Goal: Task Accomplishment & Management: Manage account settings

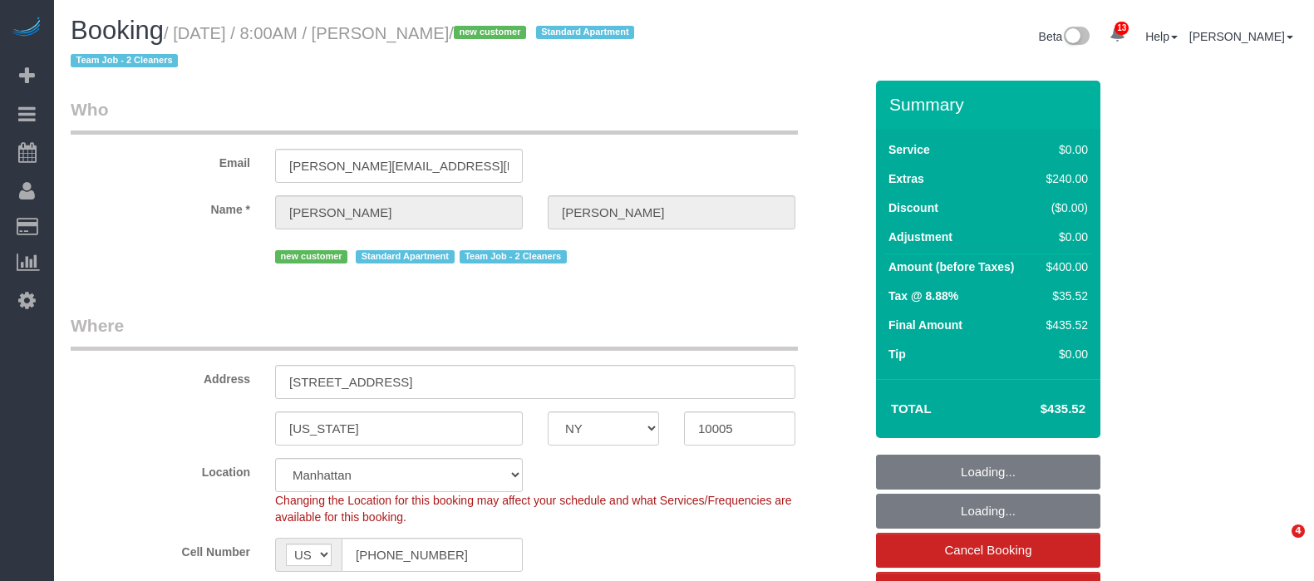
select select "NY"
select select "object:755"
select select "string:stripe-pm_1Rzh5L4VGloSiKo7RAbMbN3i"
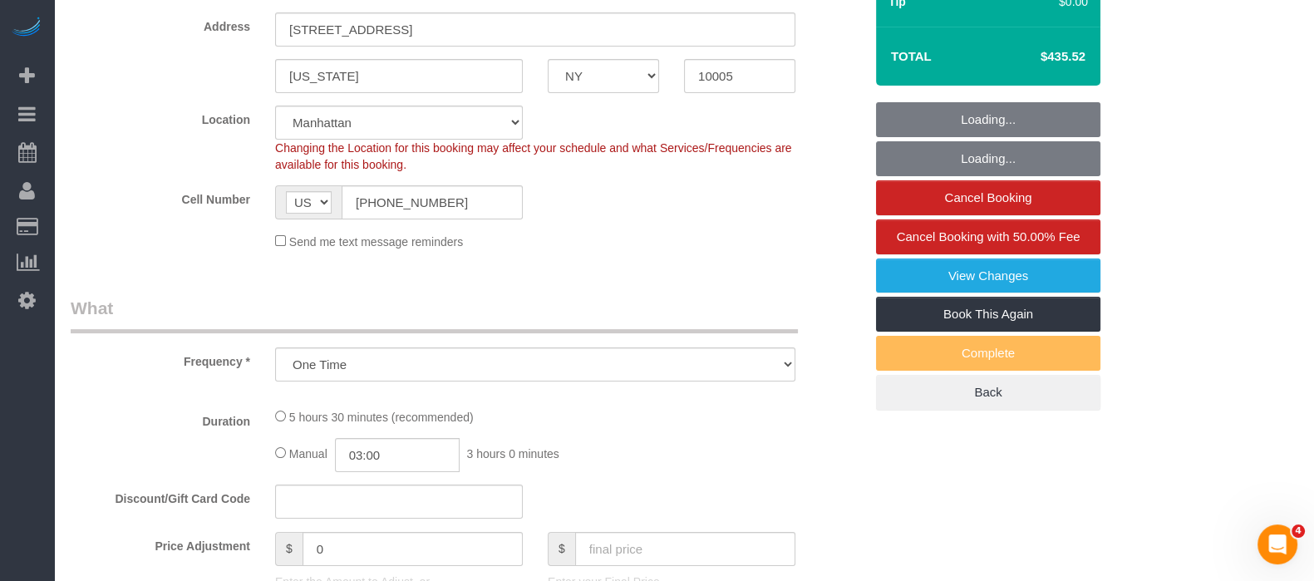
select select "number:56"
select select "number:71"
select select "number:15"
select select "number:5"
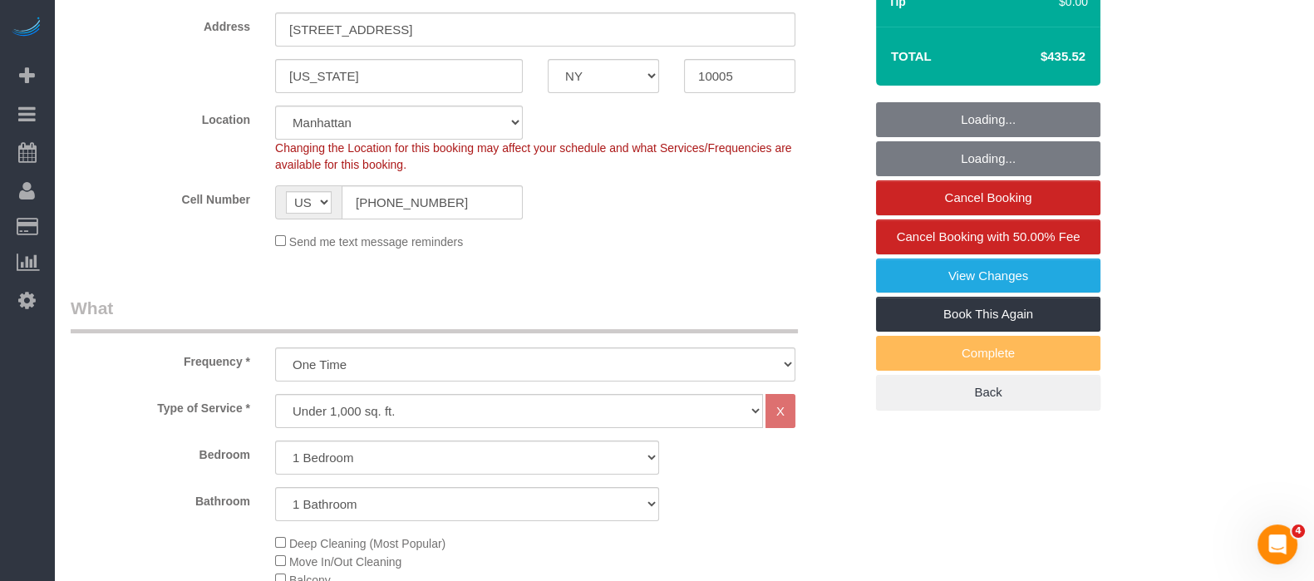
select select "object:909"
select select "1"
select select "spot1"
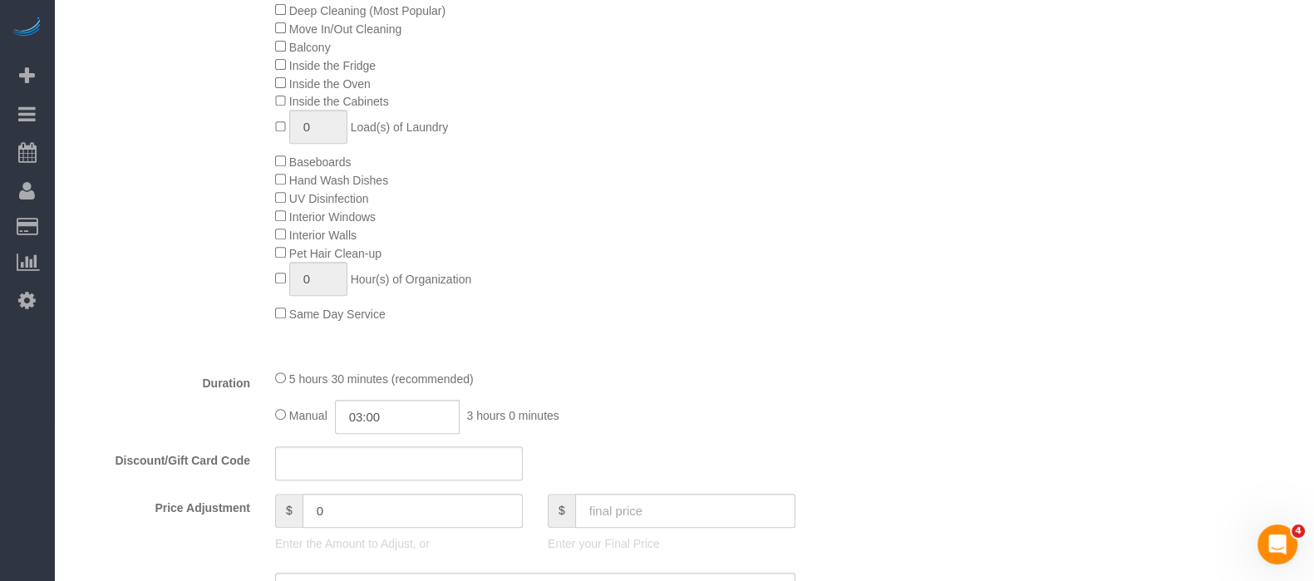
scroll to position [1142, 0]
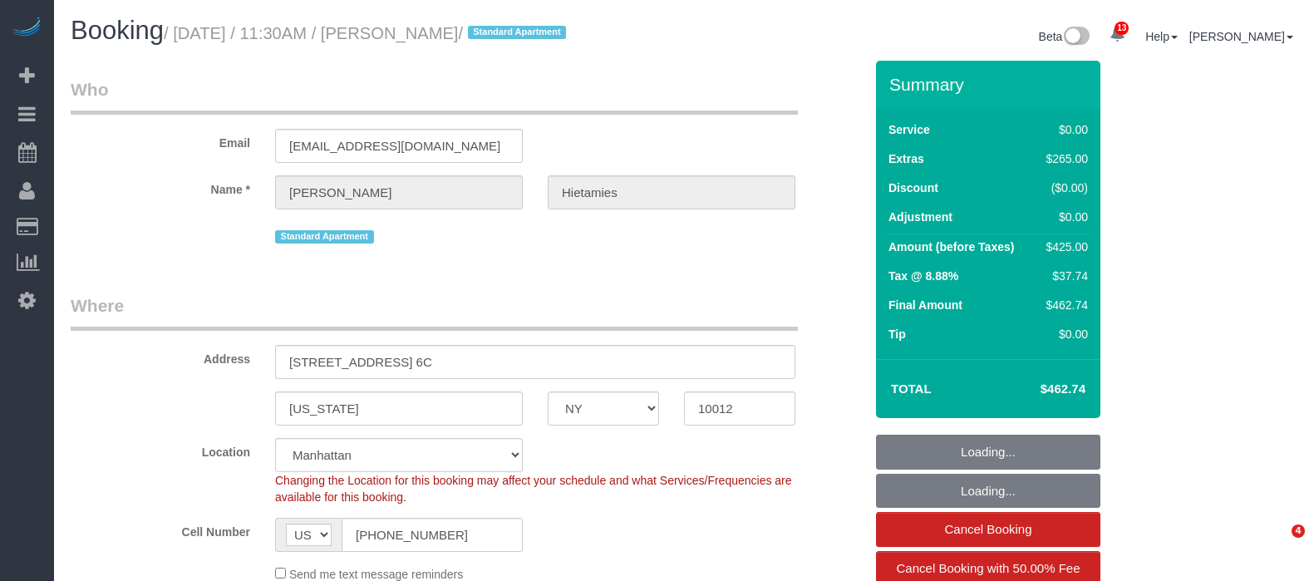
select select "NY"
select select "number:56"
select select "number:76"
select select "number:15"
select select "number:6"
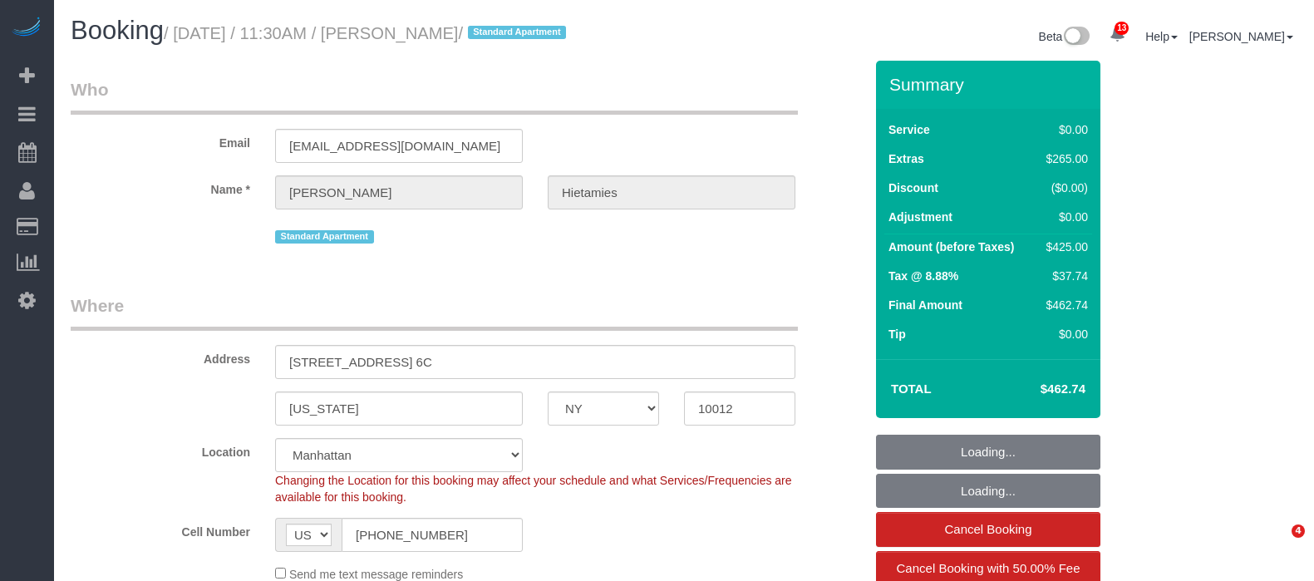
select select "1"
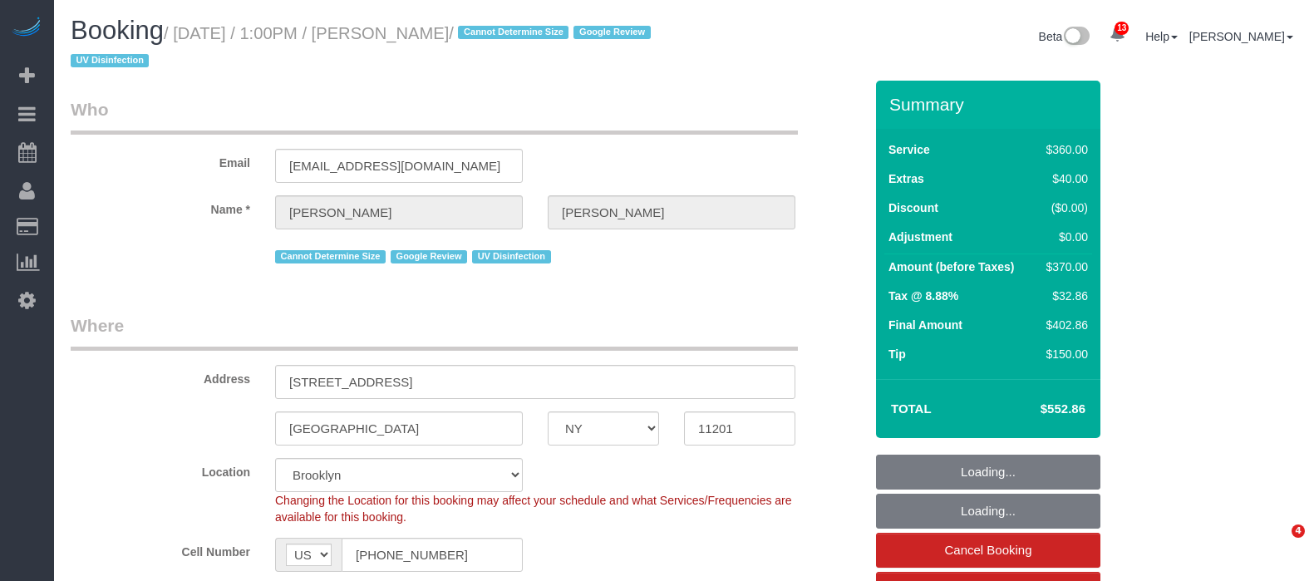
select select "NY"
select select "270"
select select "spot1"
select select "number:58"
select select "number:73"
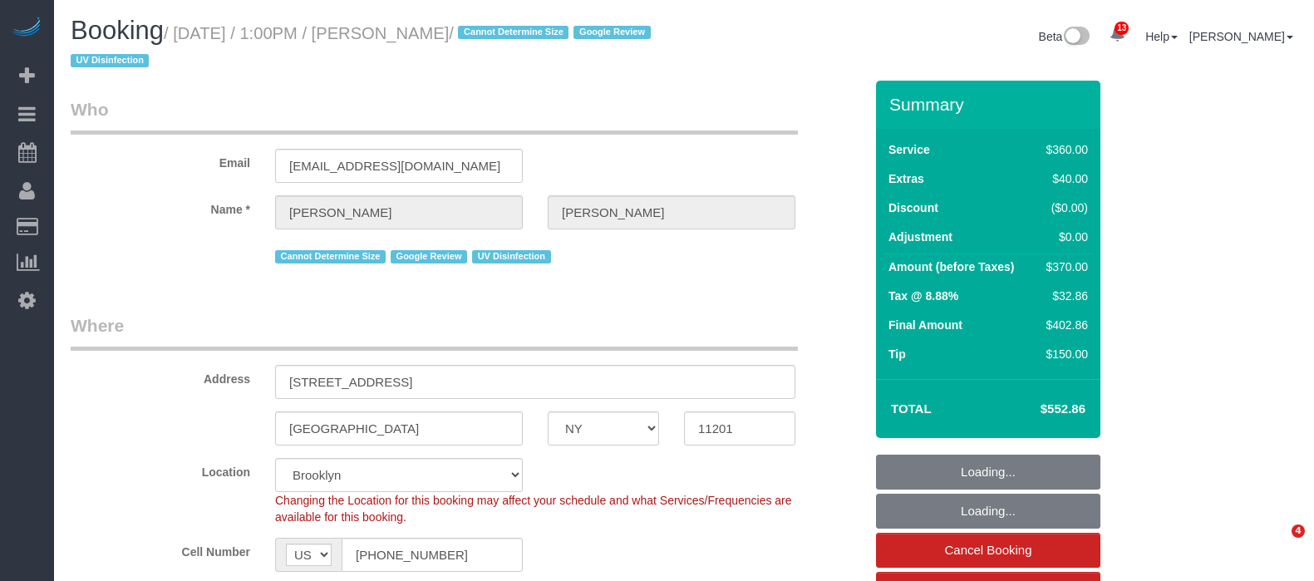
select select "number:15"
select select "number:6"
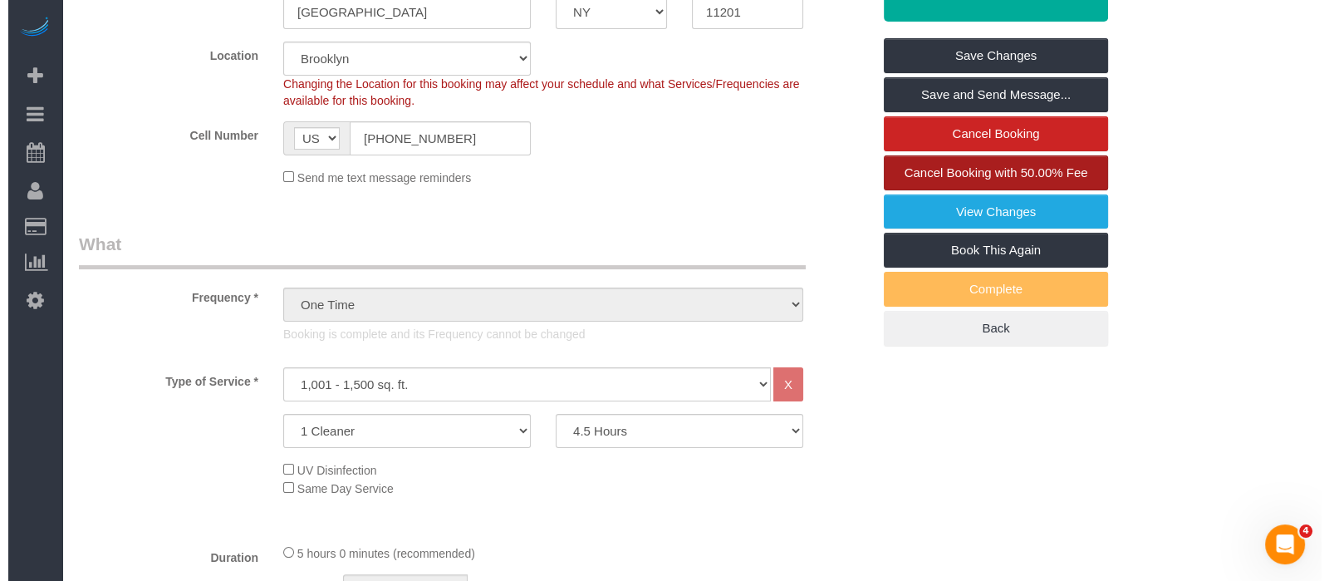
scroll to position [415, 0]
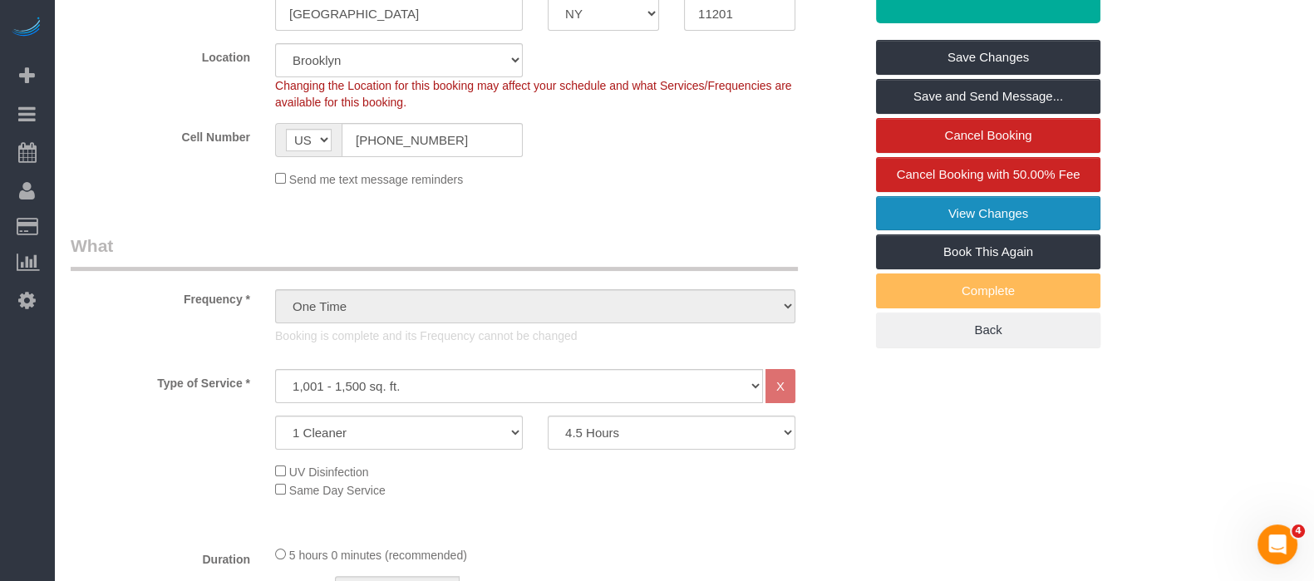
click at [1023, 199] on link "View Changes" at bounding box center [988, 213] width 224 height 35
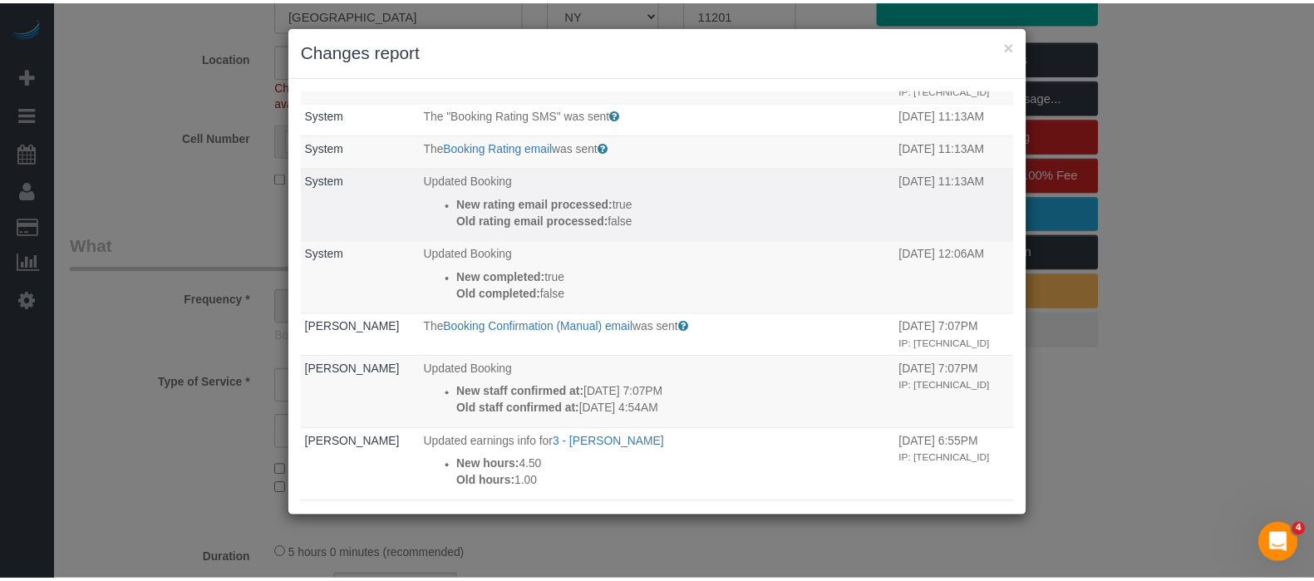
scroll to position [0, 0]
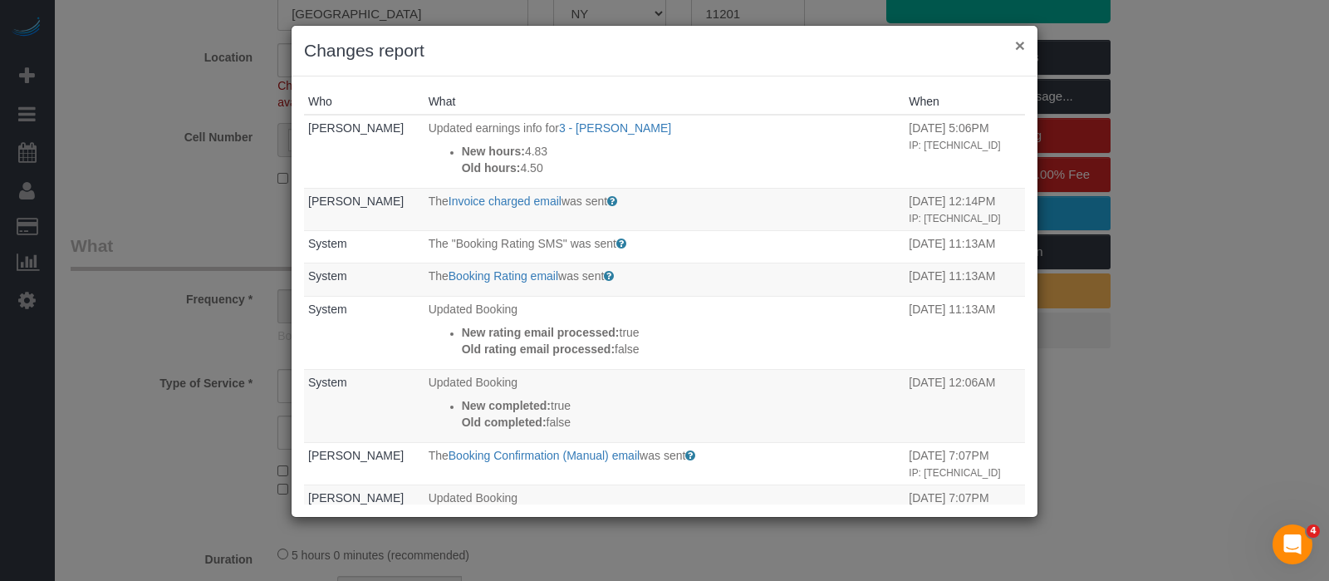
click at [1016, 45] on button "×" at bounding box center [1020, 45] width 10 height 17
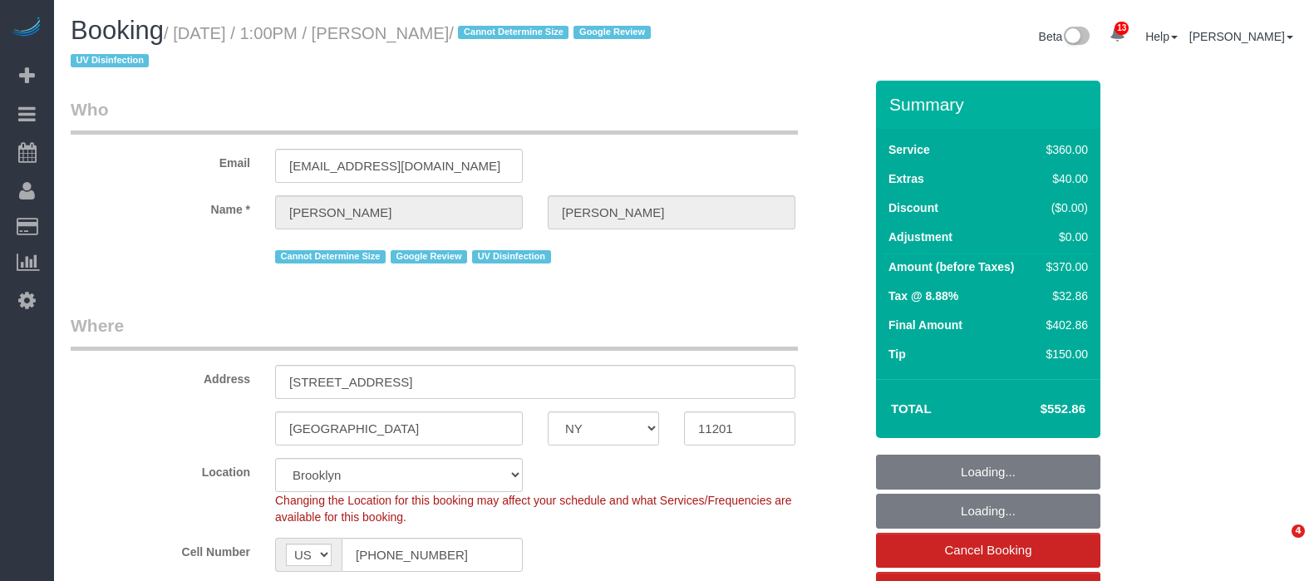
select select "NY"
select select "270"
select select "number:58"
select select "number:73"
select select "number:15"
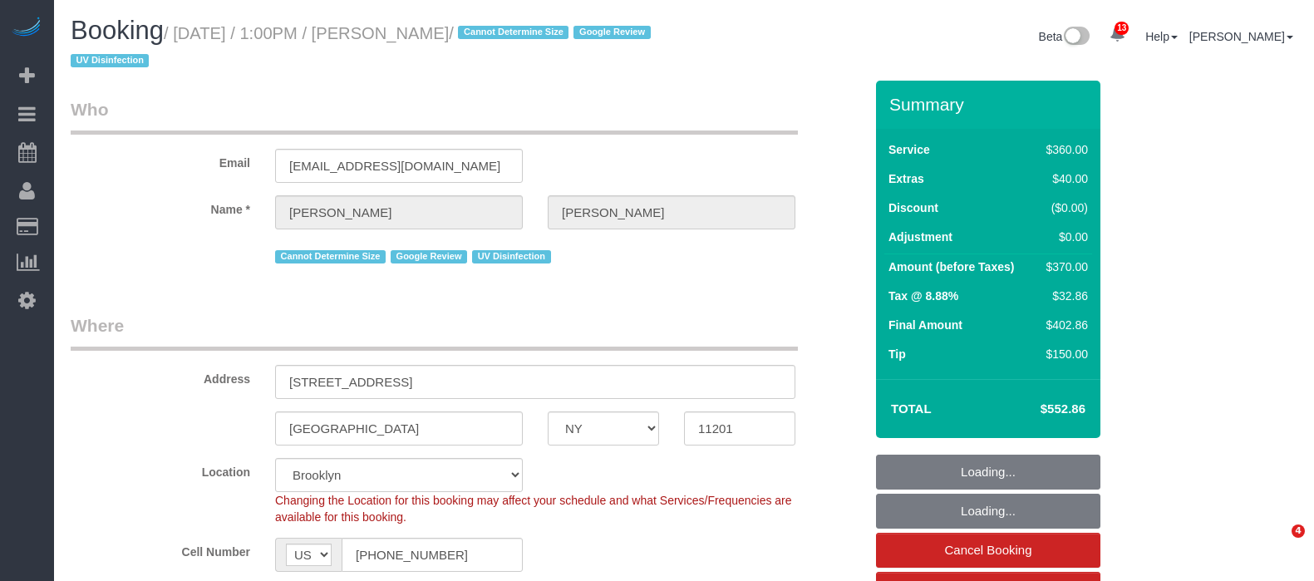
select select "number:6"
select select "object:1356"
select select "spot1"
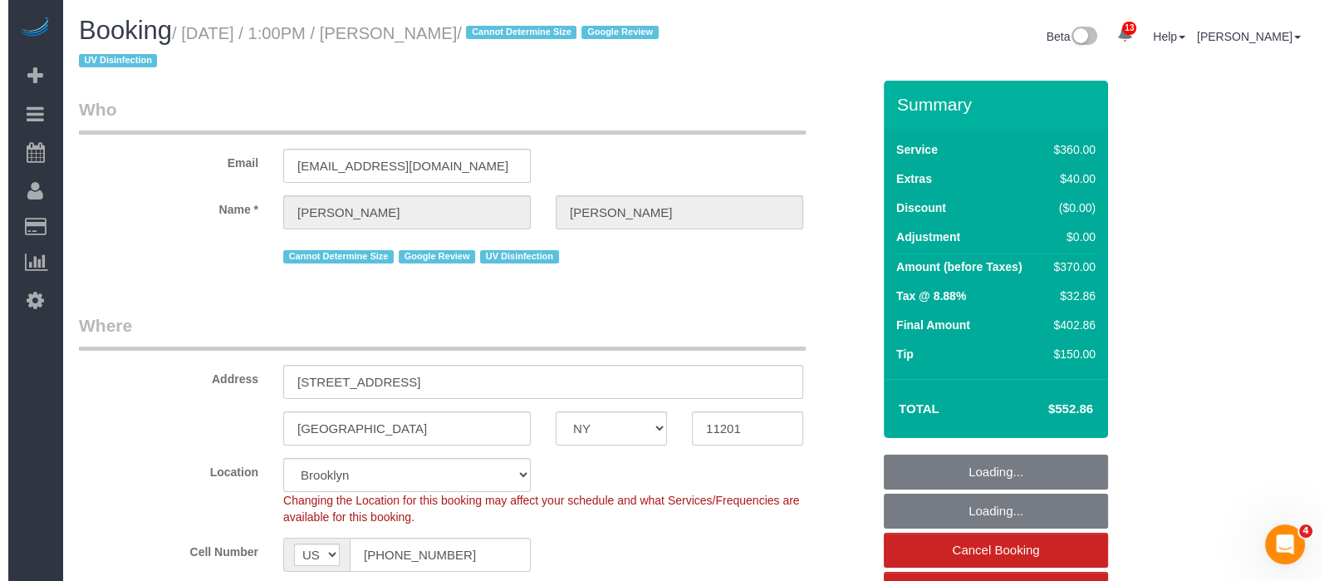
scroll to position [415, 0]
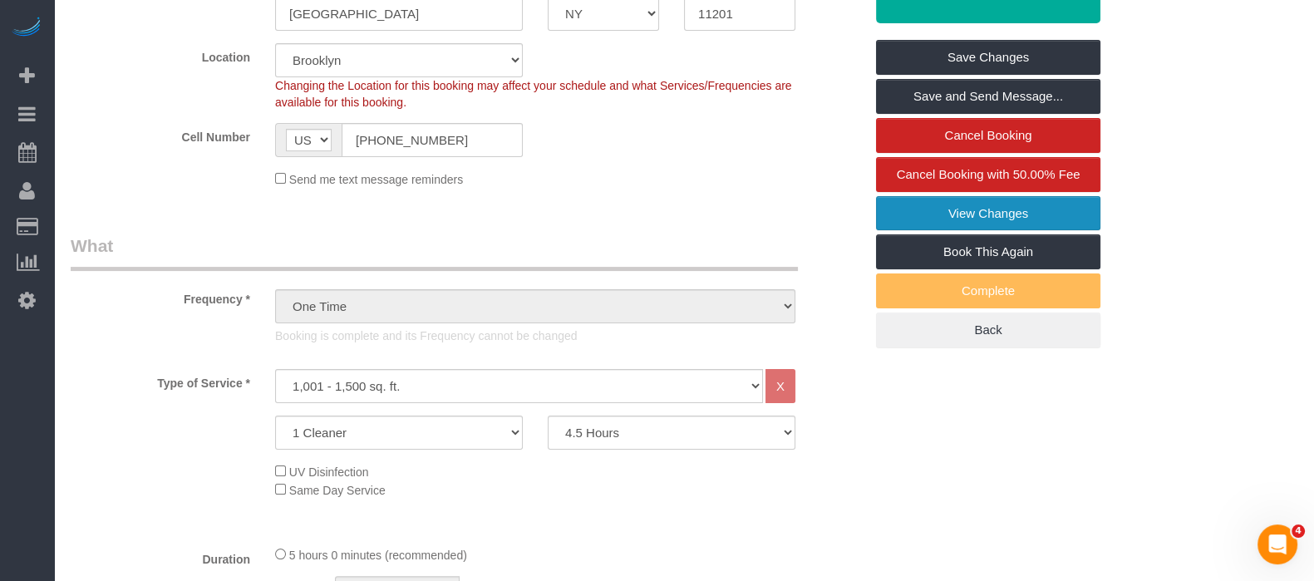
click at [1050, 196] on link "View Changes" at bounding box center [988, 213] width 224 height 35
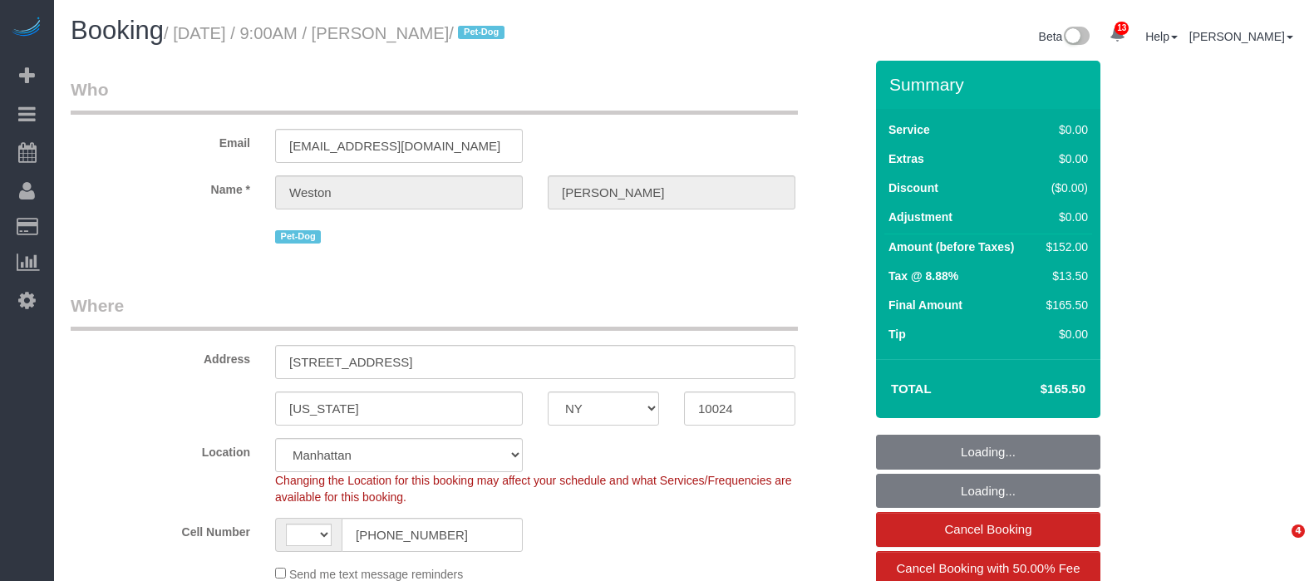
select select "NY"
select select "number:57"
select select "number:72"
select select "number:13"
select select "number:6"
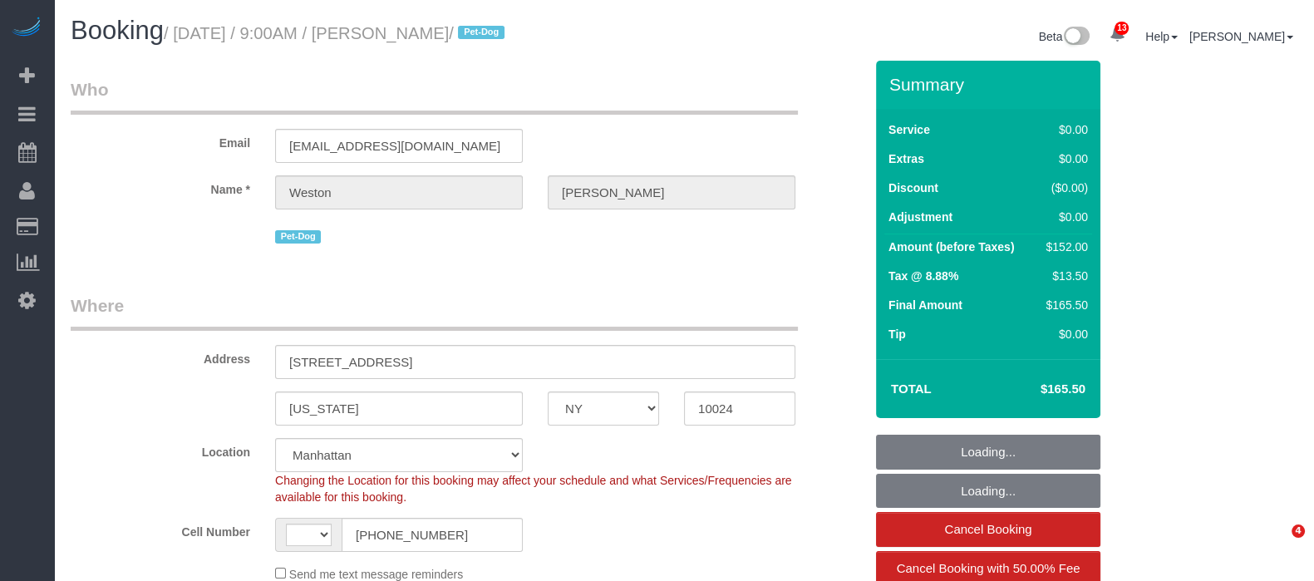
select select "string:[GEOGRAPHIC_DATA]"
select select "object:1000"
select select "2"
select select "object:1454"
select select "spot1"
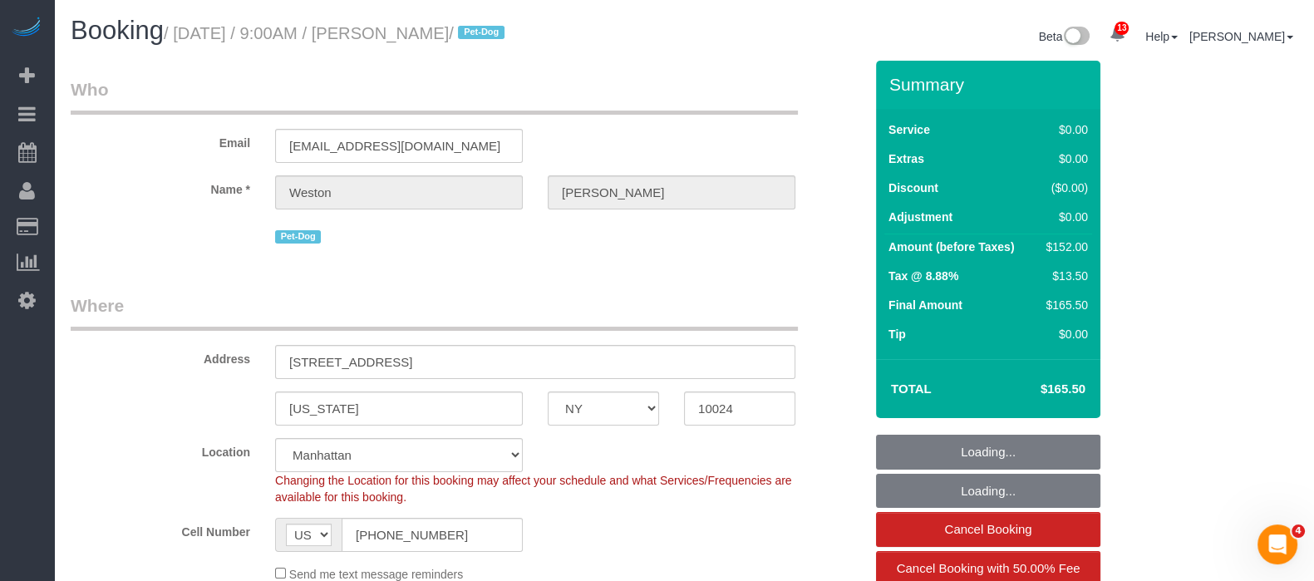
select select "string:stripe-pm_1S0kuA4VGloSiKo7TQT4BI7k"
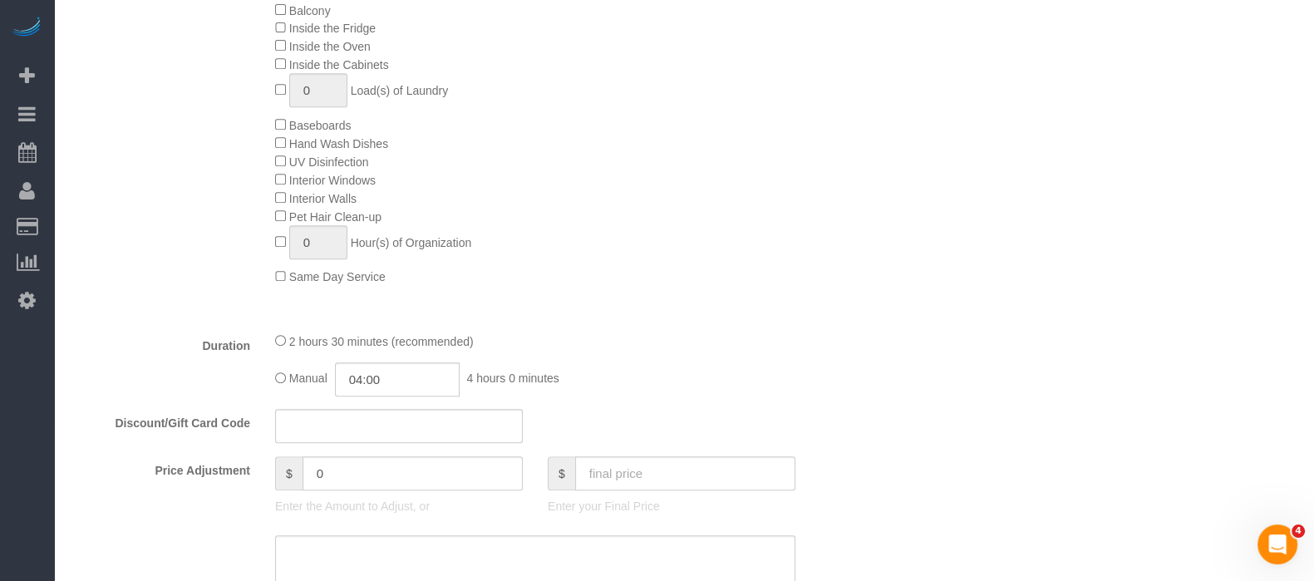
scroll to position [1039, 0]
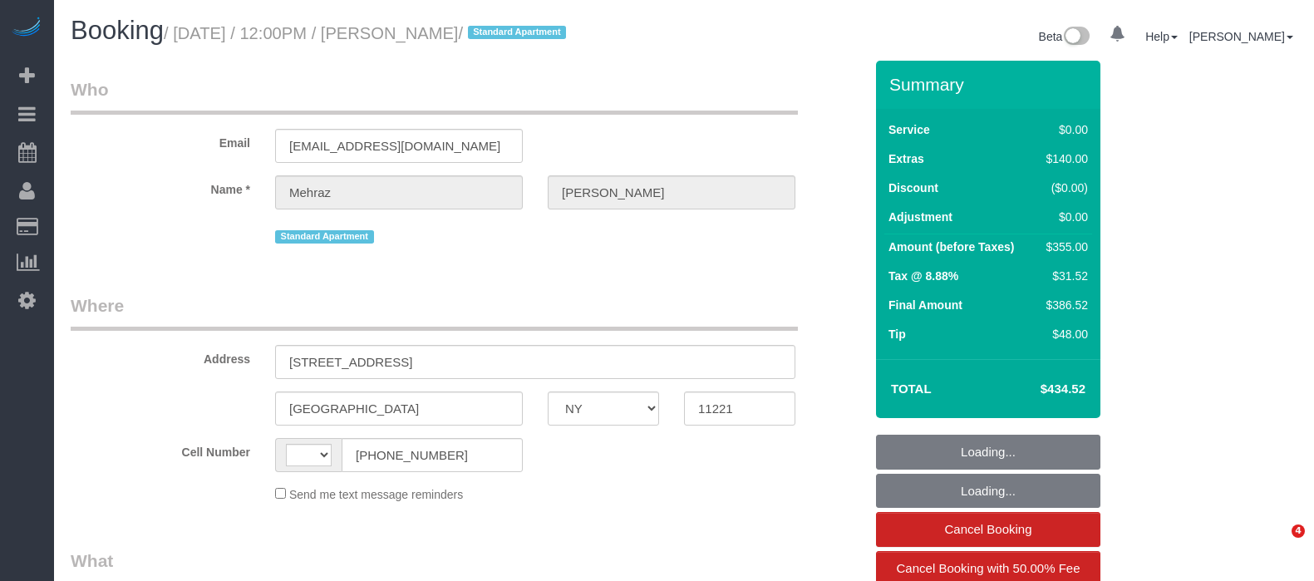
select select "NY"
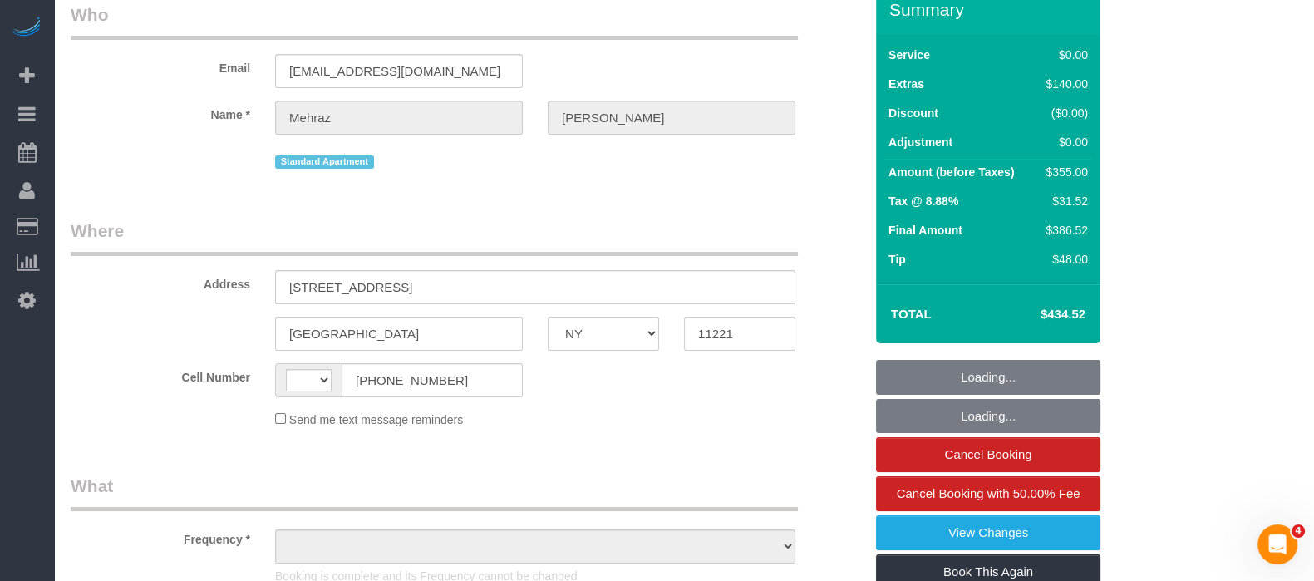
select select "string:[GEOGRAPHIC_DATA]"
select select "object:750"
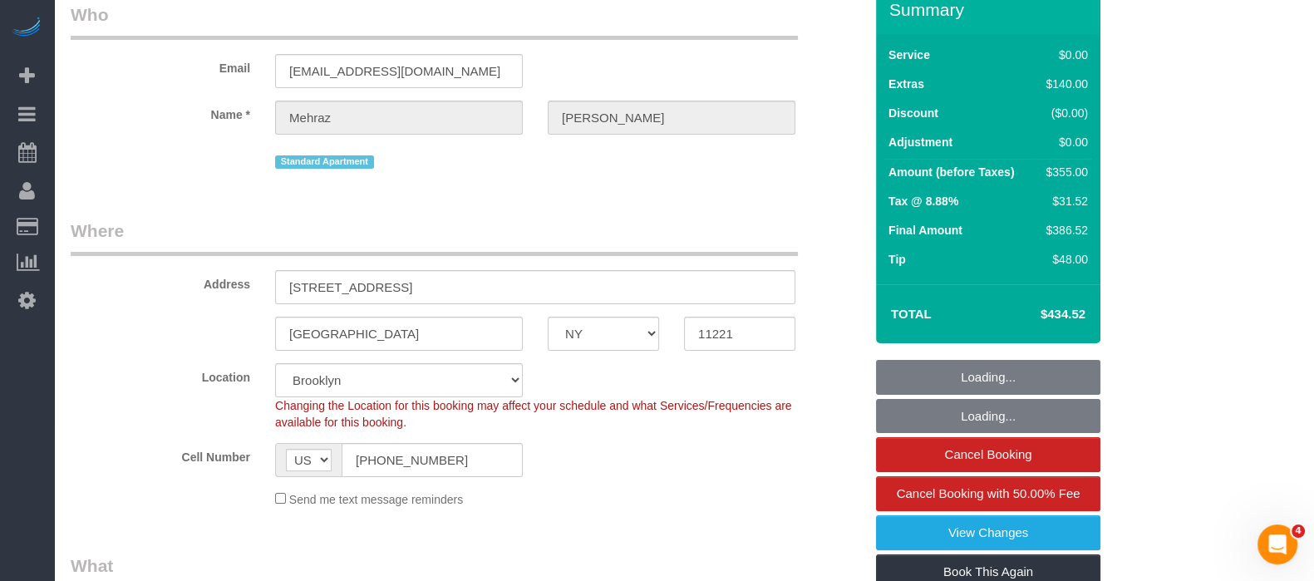
select select "string:stripe-pm_1S3OV44VGloSiKo7BqUKA8uU"
select select "spot1"
select select "2"
select select "number:57"
select select "number:72"
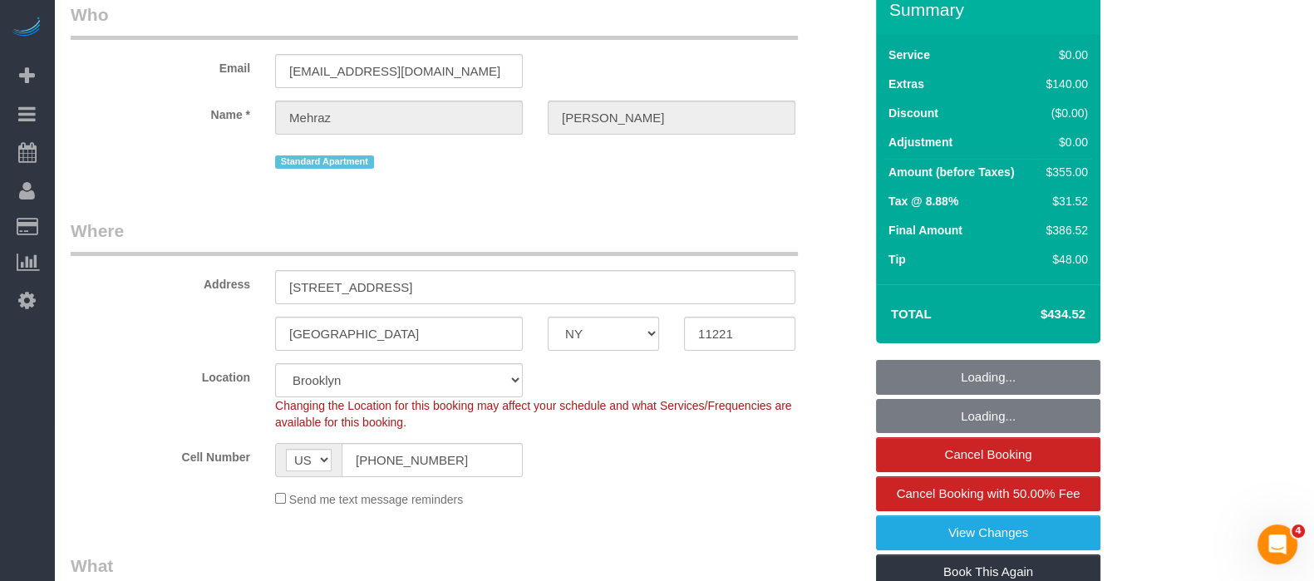
select select "number:15"
select select "number:5"
select select "object:1376"
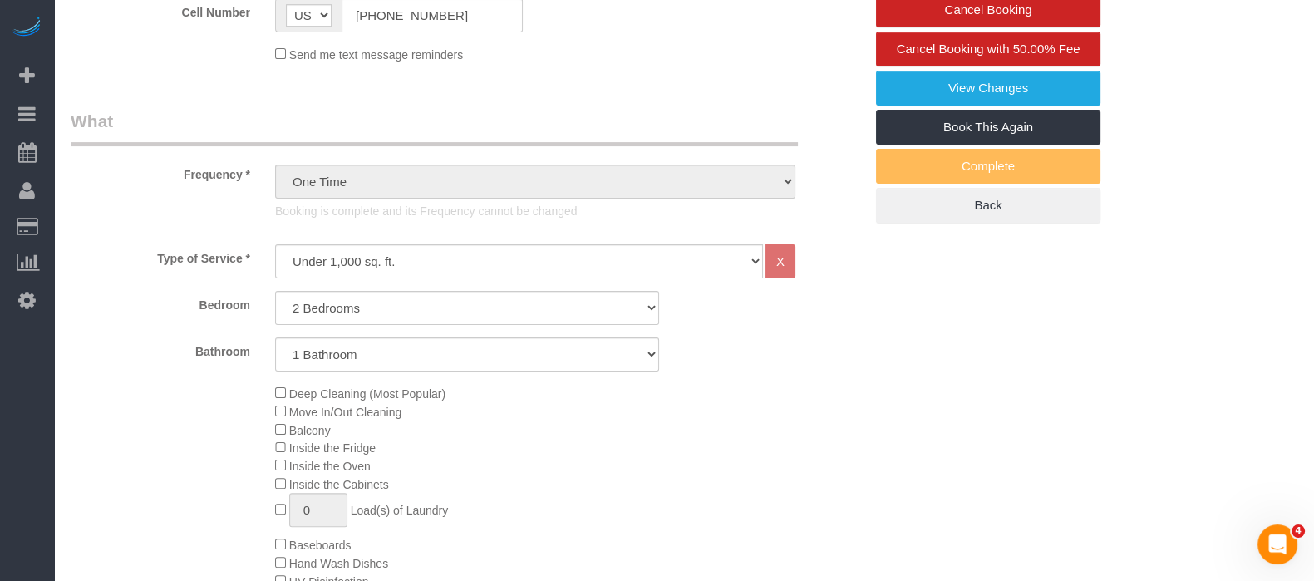
select select "spot22"
select select "2"
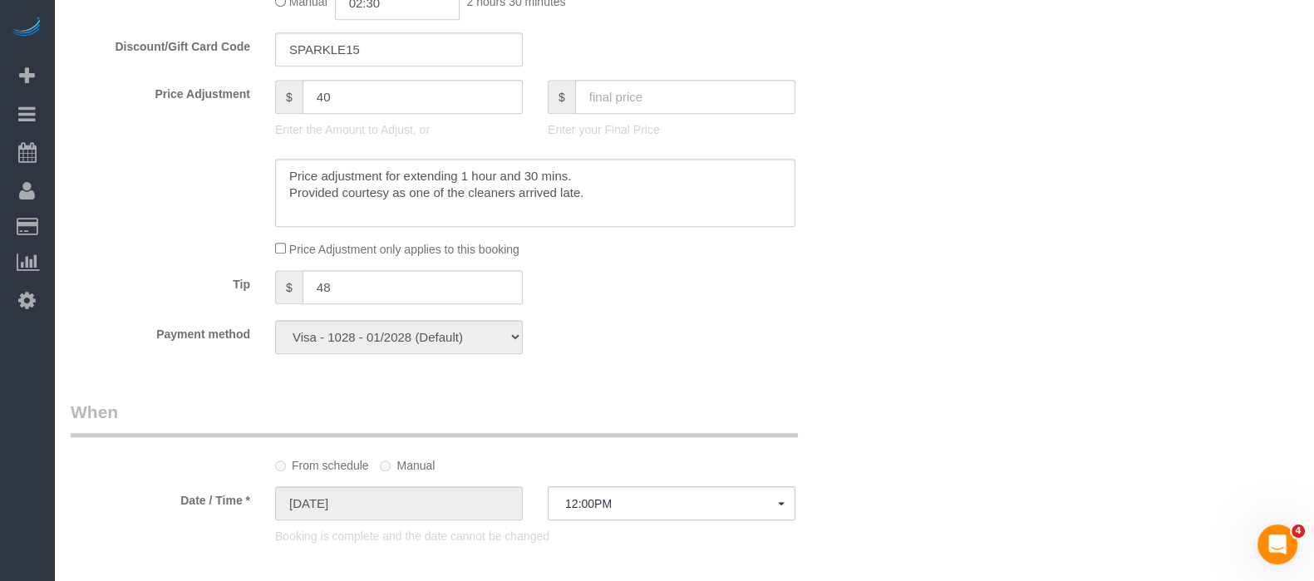
scroll to position [1349, 0]
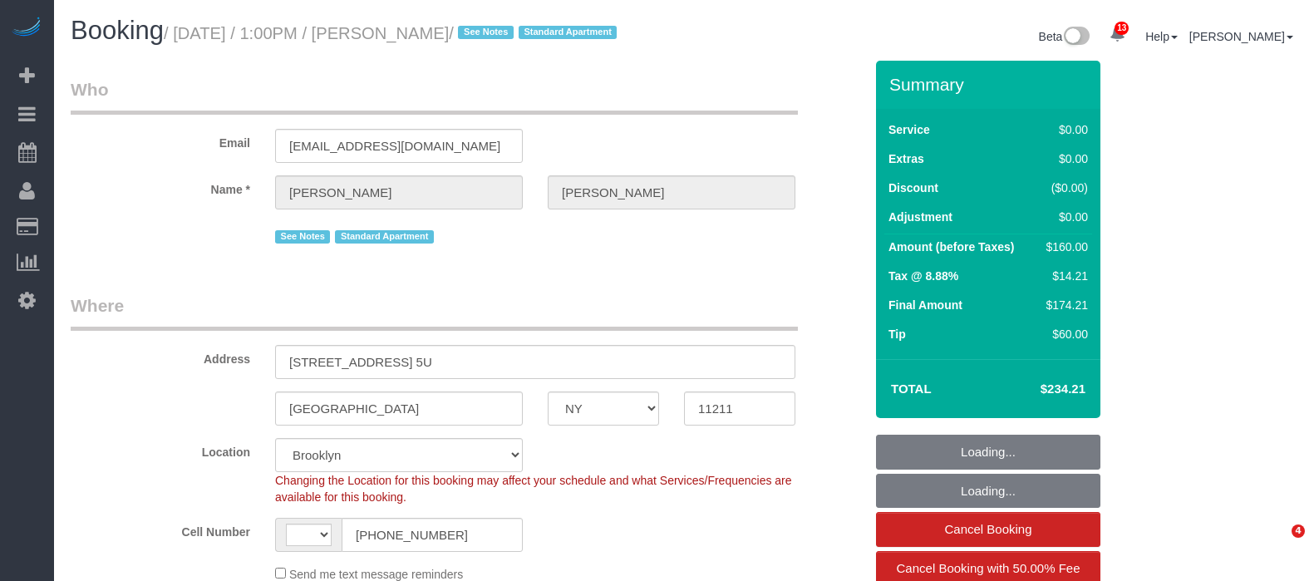
select select "NY"
select select "number:57"
select select "number:77"
select select "number:15"
select select "number:6"
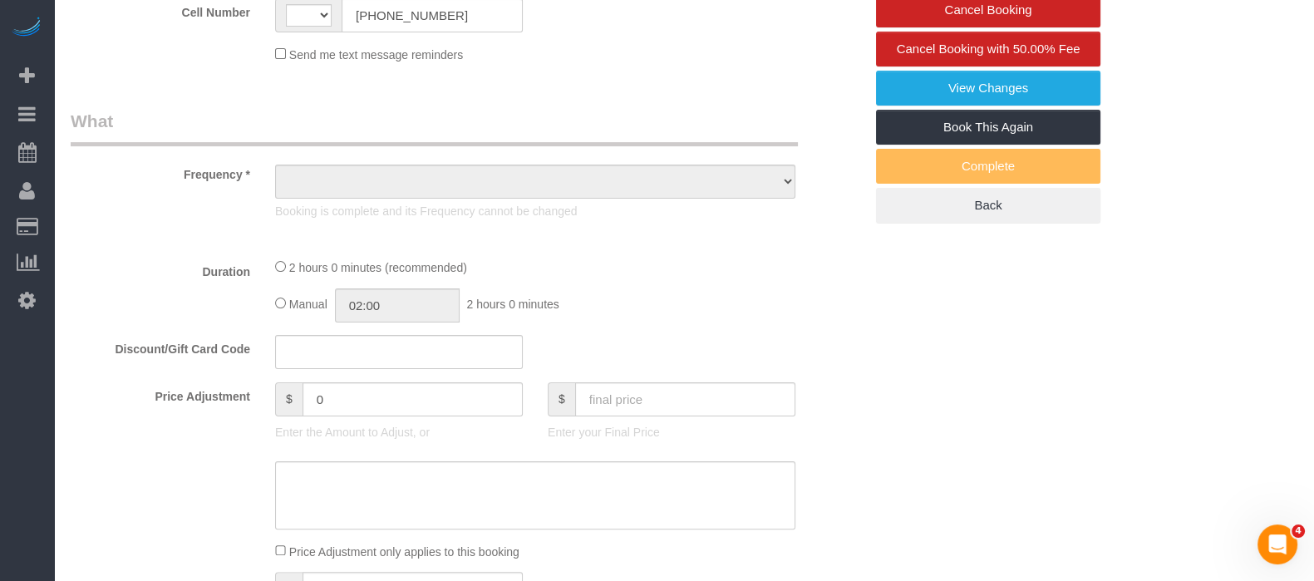
select select "string:[GEOGRAPHIC_DATA]"
select select "string:stripe-pm_1Rv6aJ4VGloSiKo7WRraLehv"
select select "spot1"
select select "object:904"
select select "1"
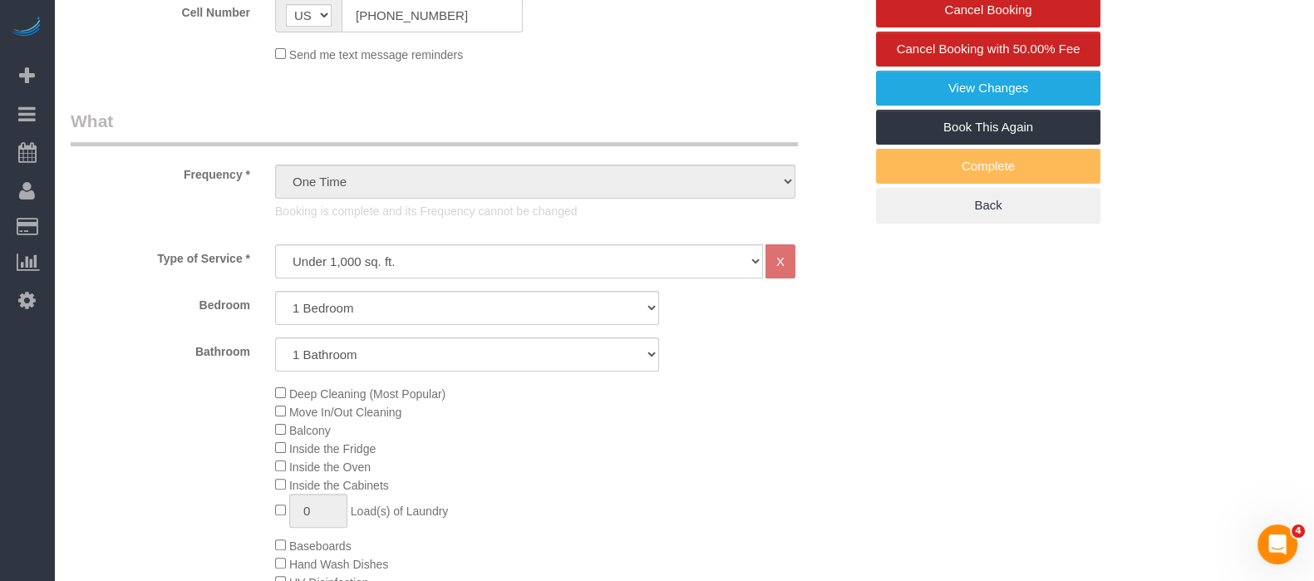
select select "object:1374"
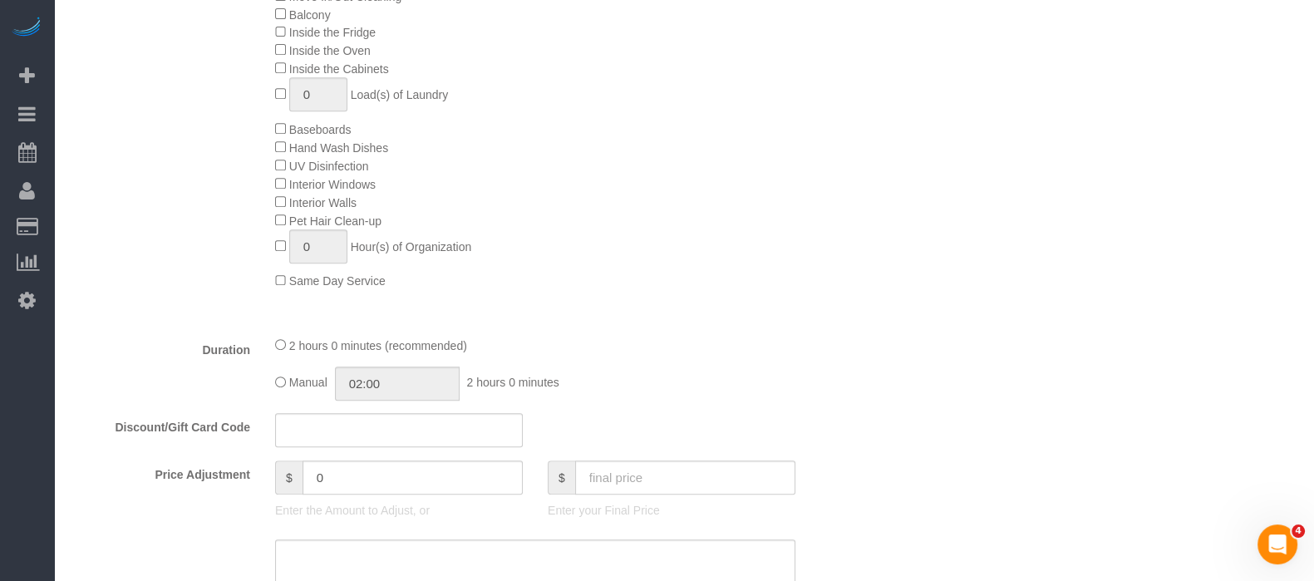
select select "1"
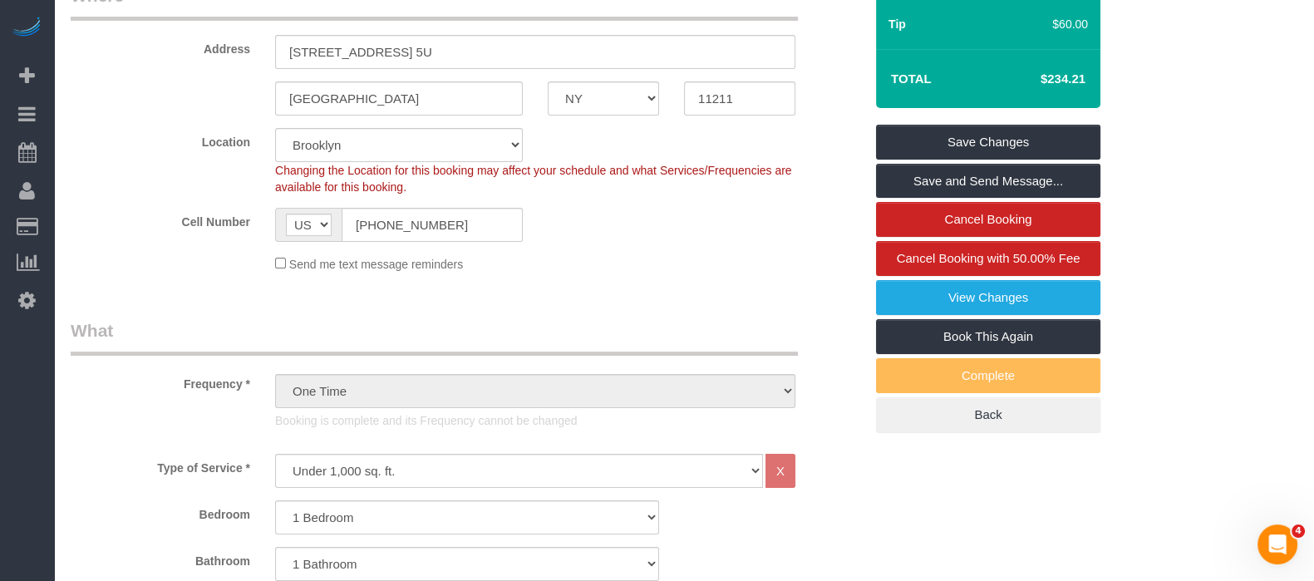
scroll to position [312, 0]
